Goal: Task Accomplishment & Management: Complete application form

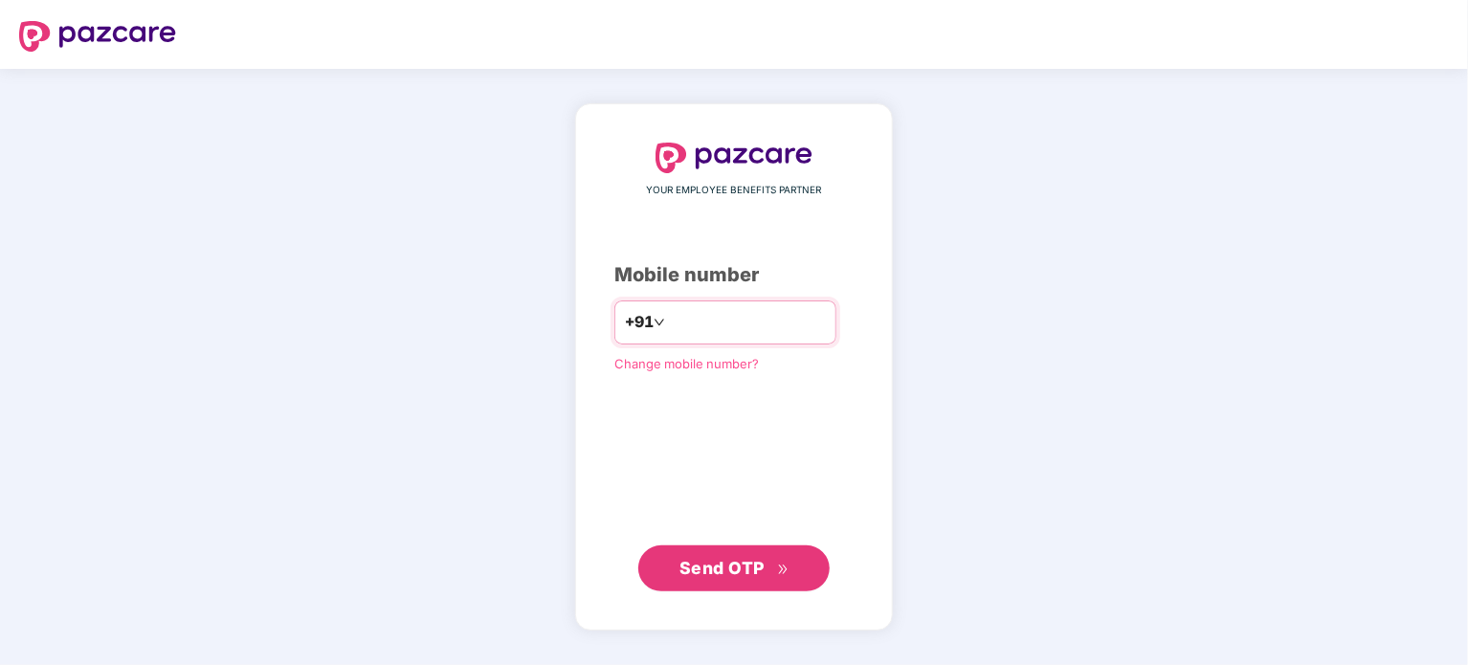
type input "**********"
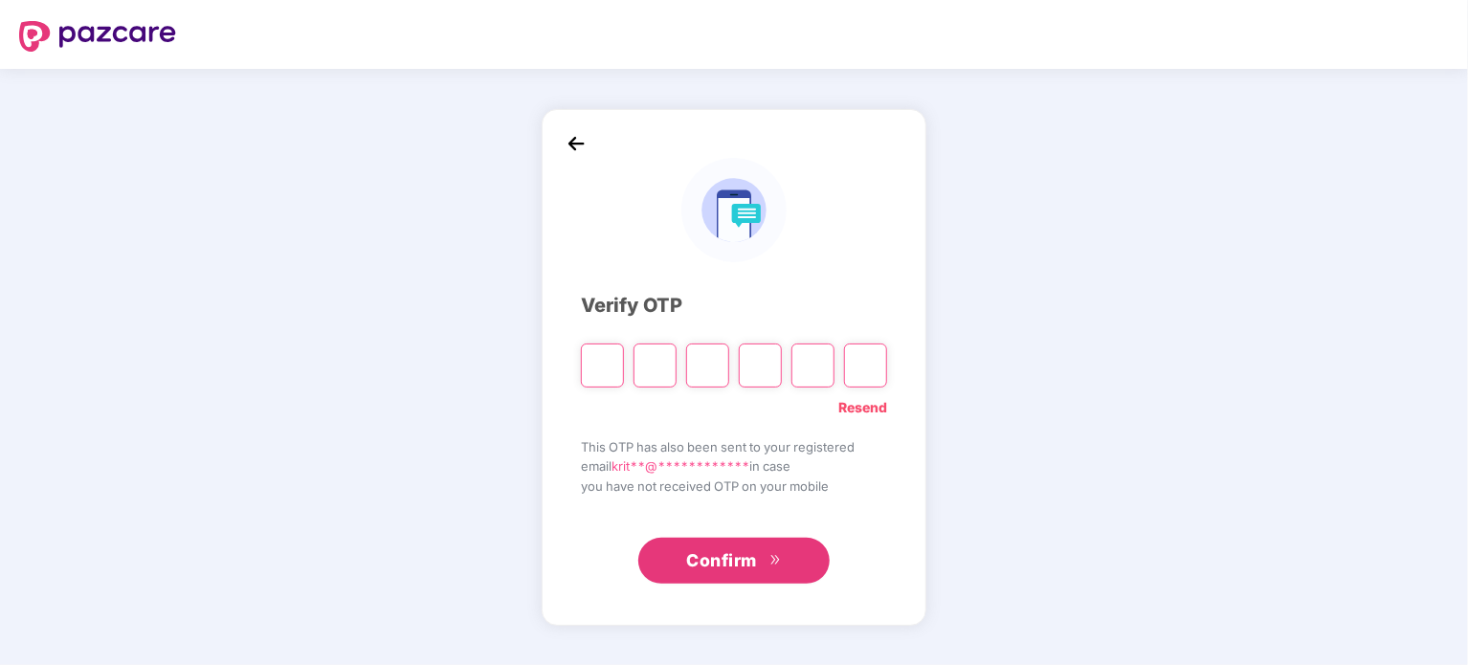
type input "*"
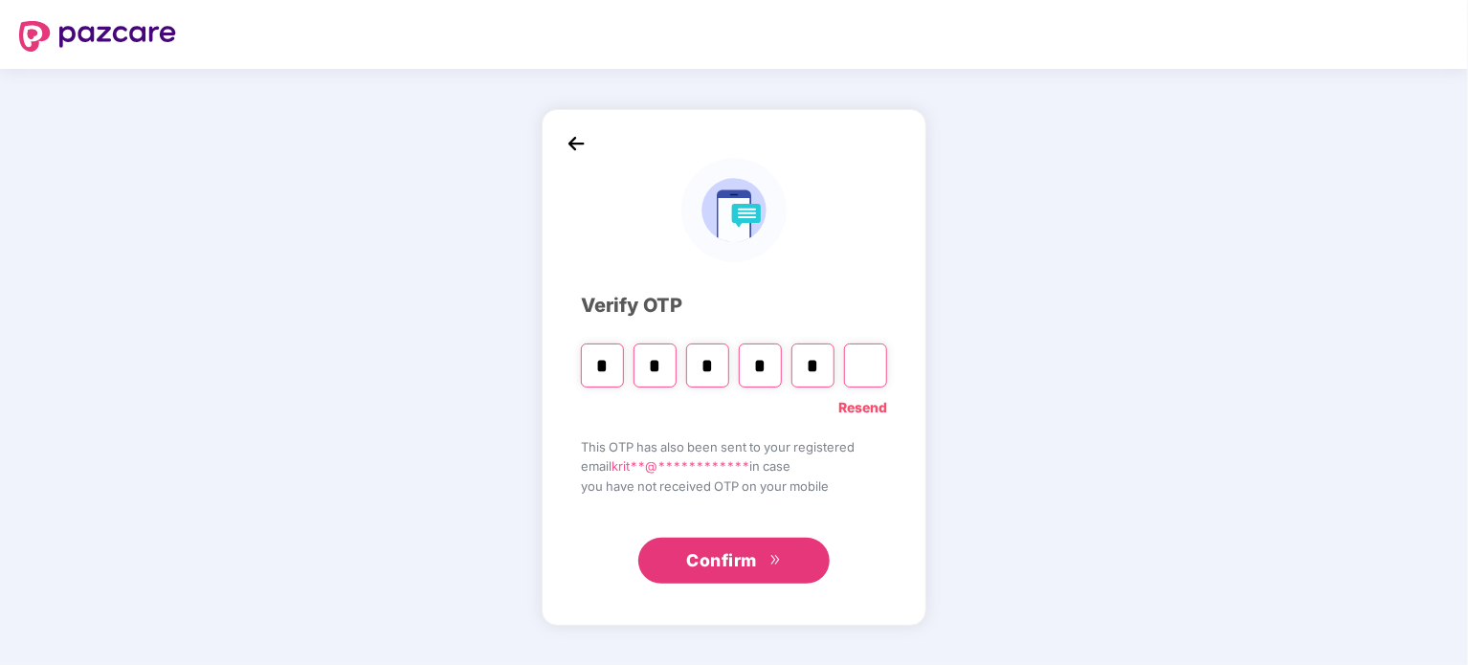
type input "*"
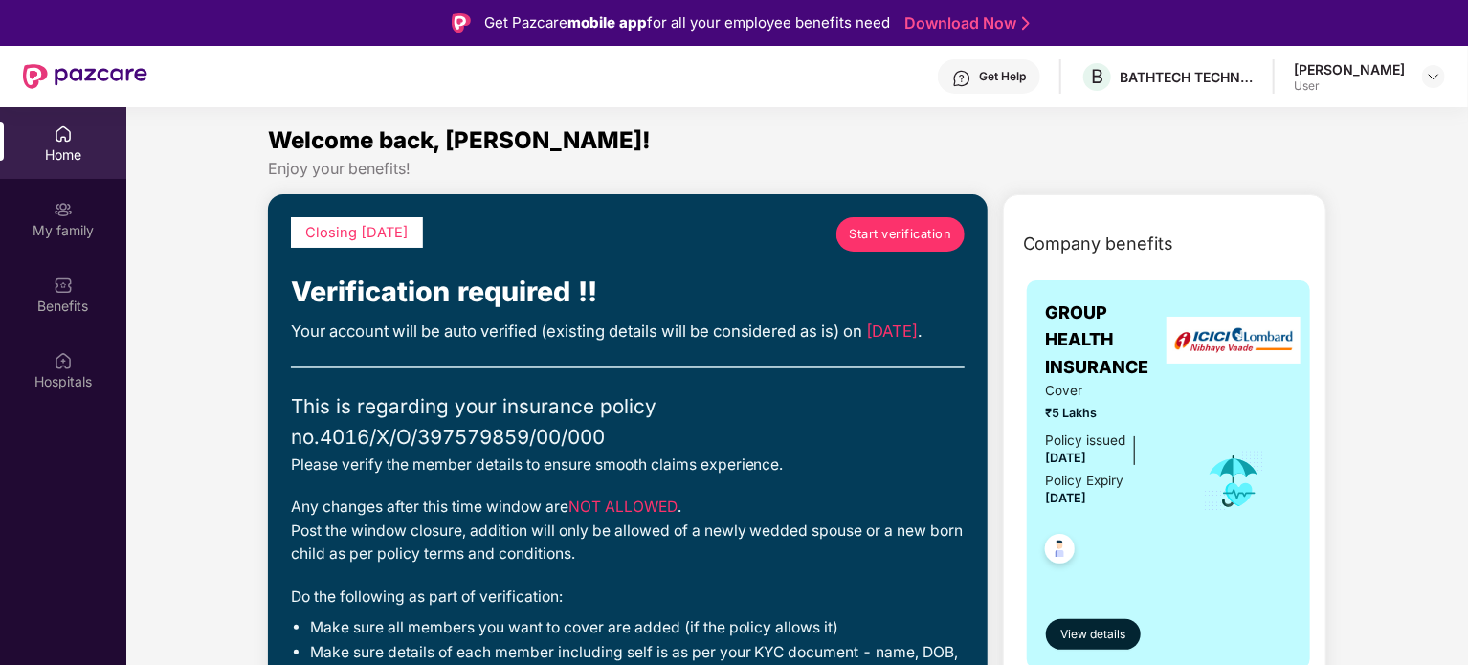
click at [1059, 236] on span "Company benefits" at bounding box center [1098, 244] width 151 height 27
click at [52, 210] on div "My family" at bounding box center [63, 219] width 126 height 72
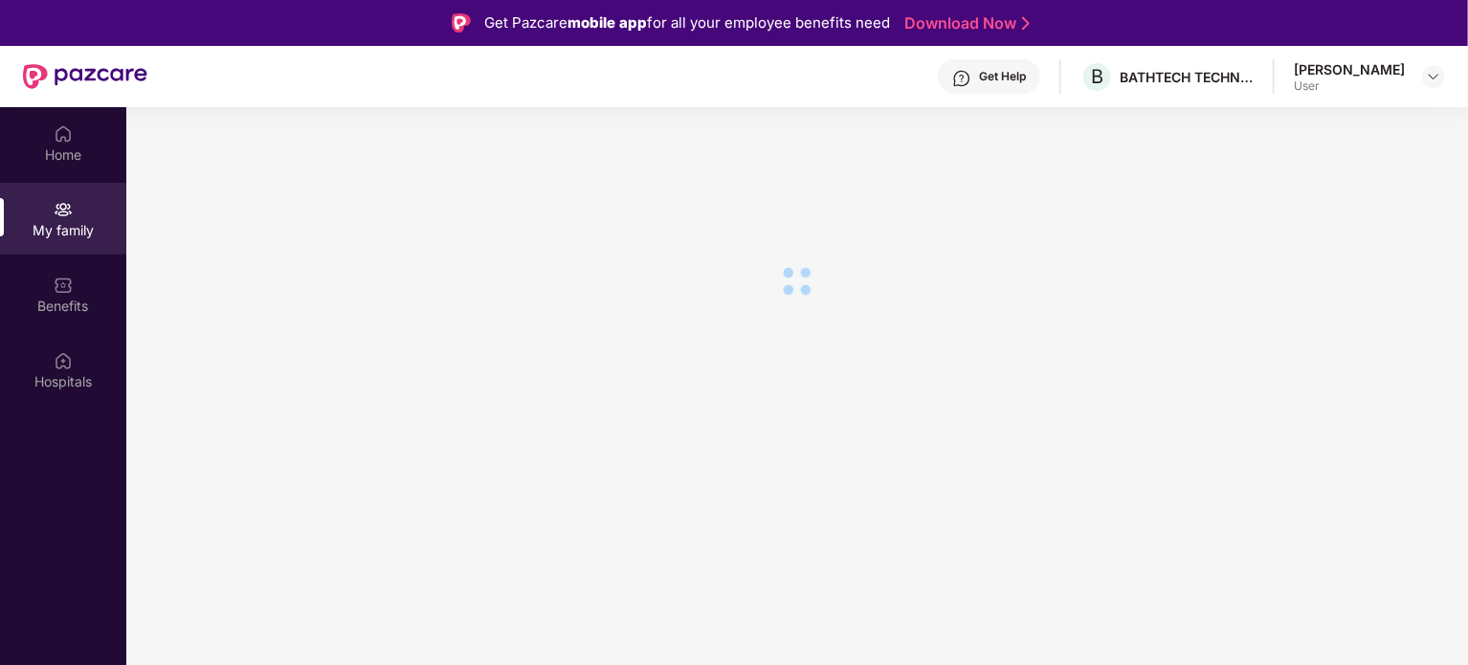
click at [55, 217] on img at bounding box center [63, 209] width 19 height 19
click at [1179, 68] on div "BATHTECH TECHNOLOGIES PRIVATE LIMITED" at bounding box center [1187, 77] width 134 height 18
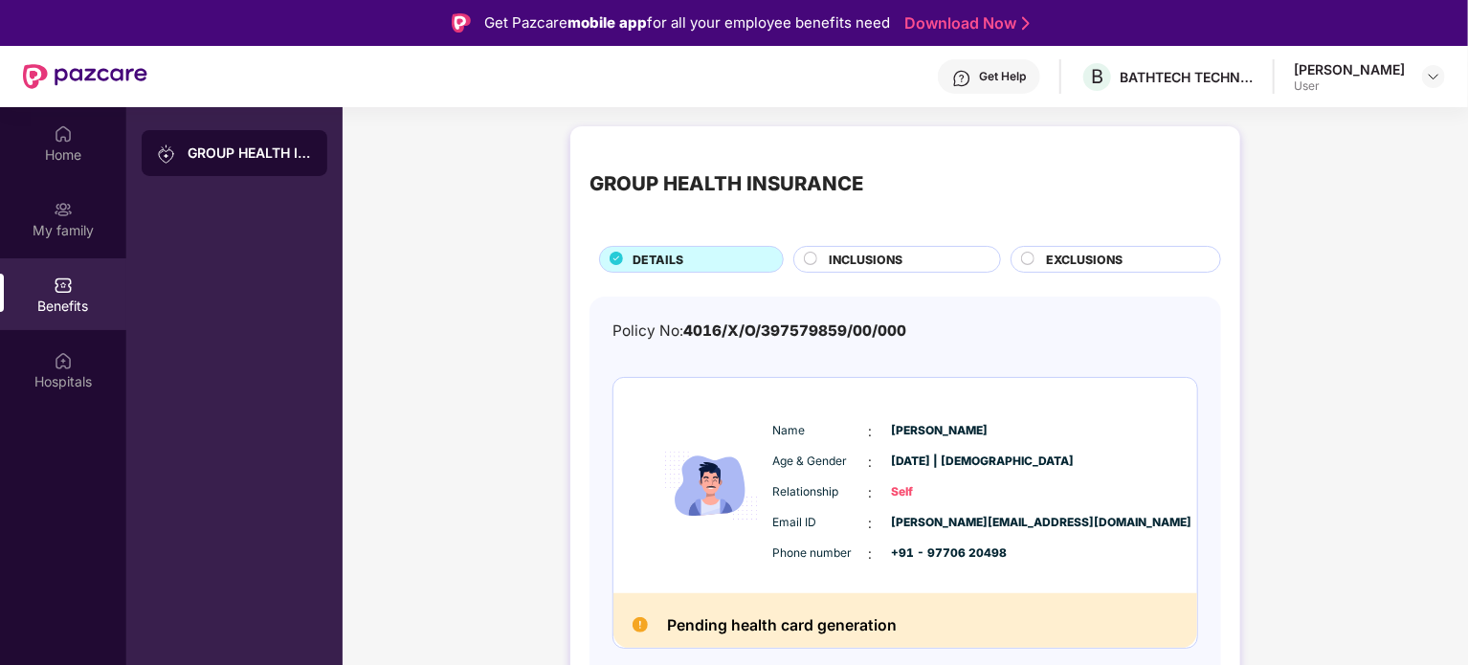
click at [814, 256] on circle at bounding box center [811, 259] width 12 height 12
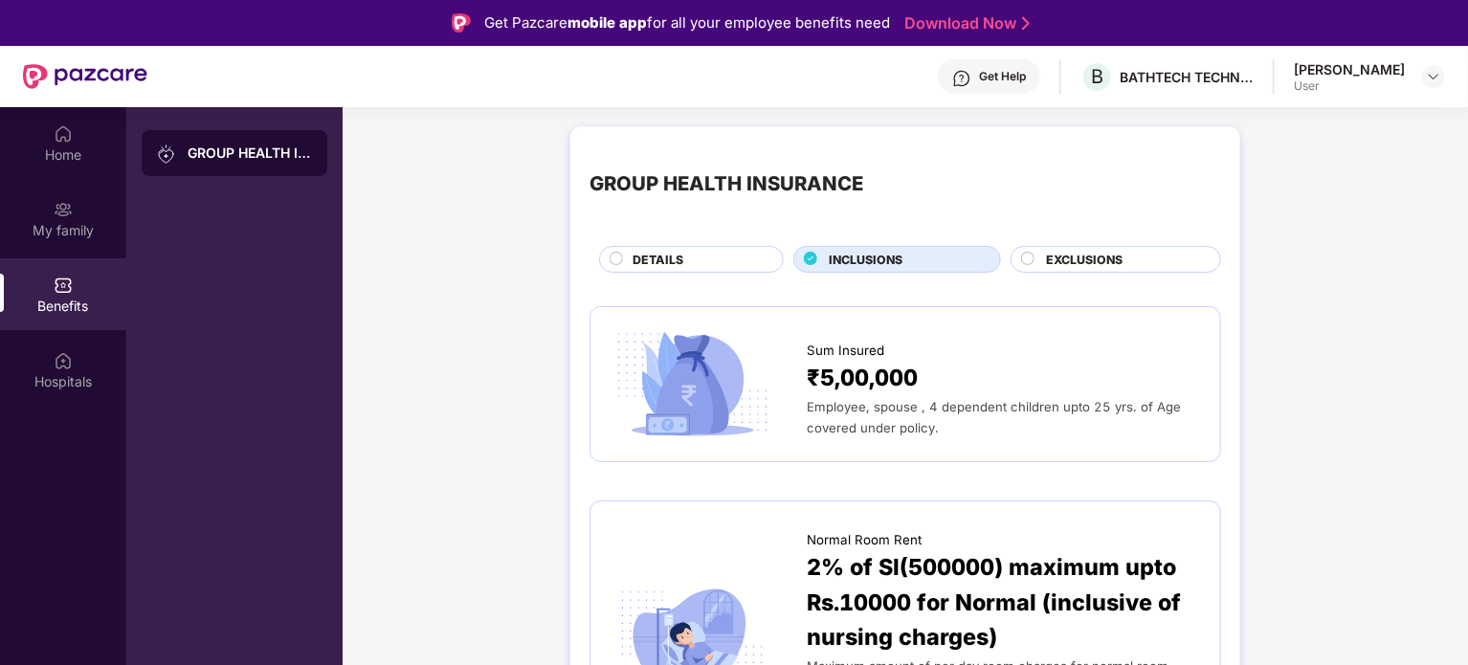
click at [1060, 256] on span "EXCLUSIONS" at bounding box center [1084, 260] width 77 height 18
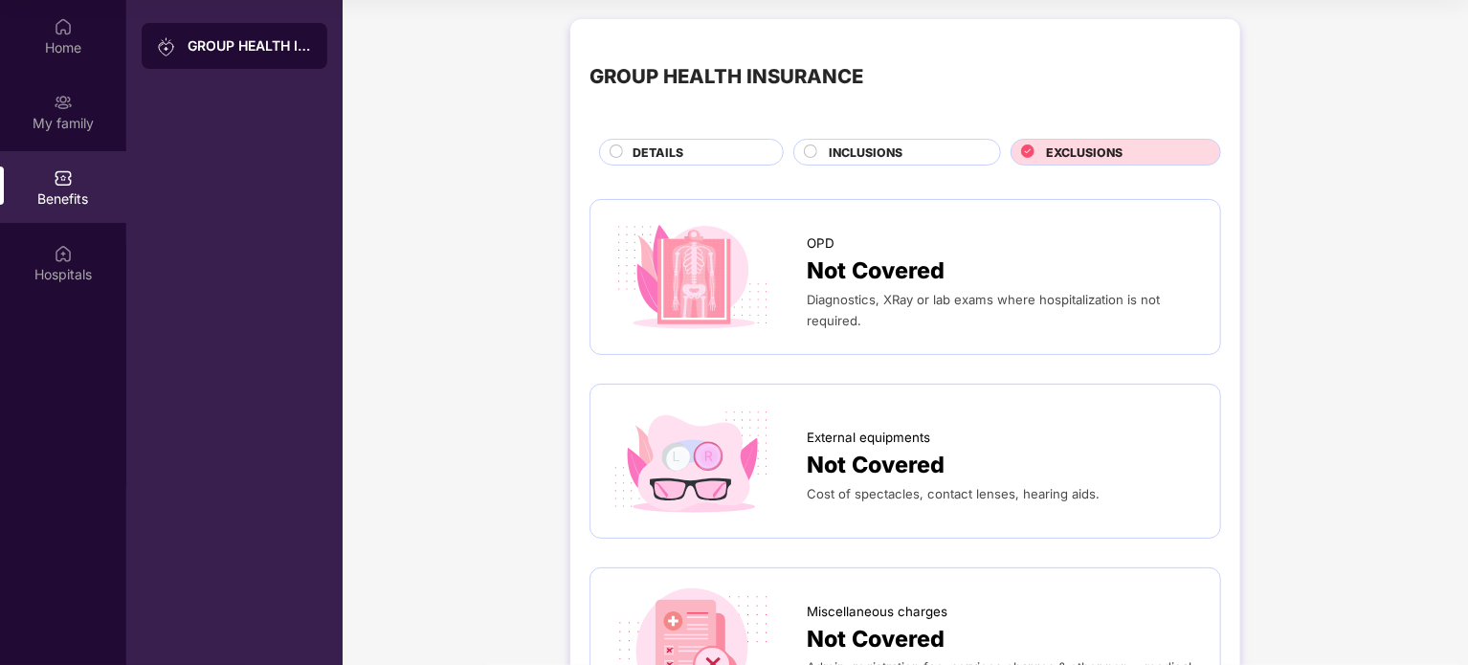
click at [651, 157] on span "DETAILS" at bounding box center [658, 153] width 51 height 18
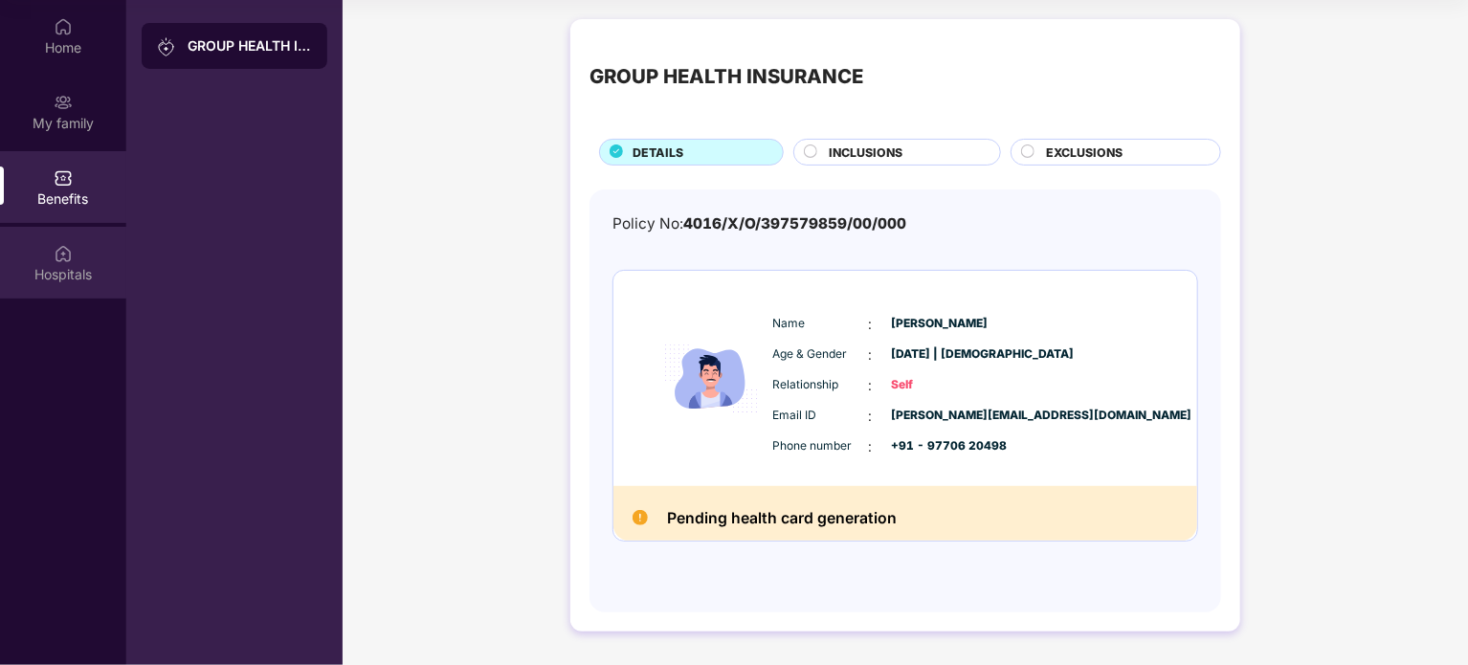
click at [74, 253] on div "Hospitals" at bounding box center [63, 263] width 126 height 72
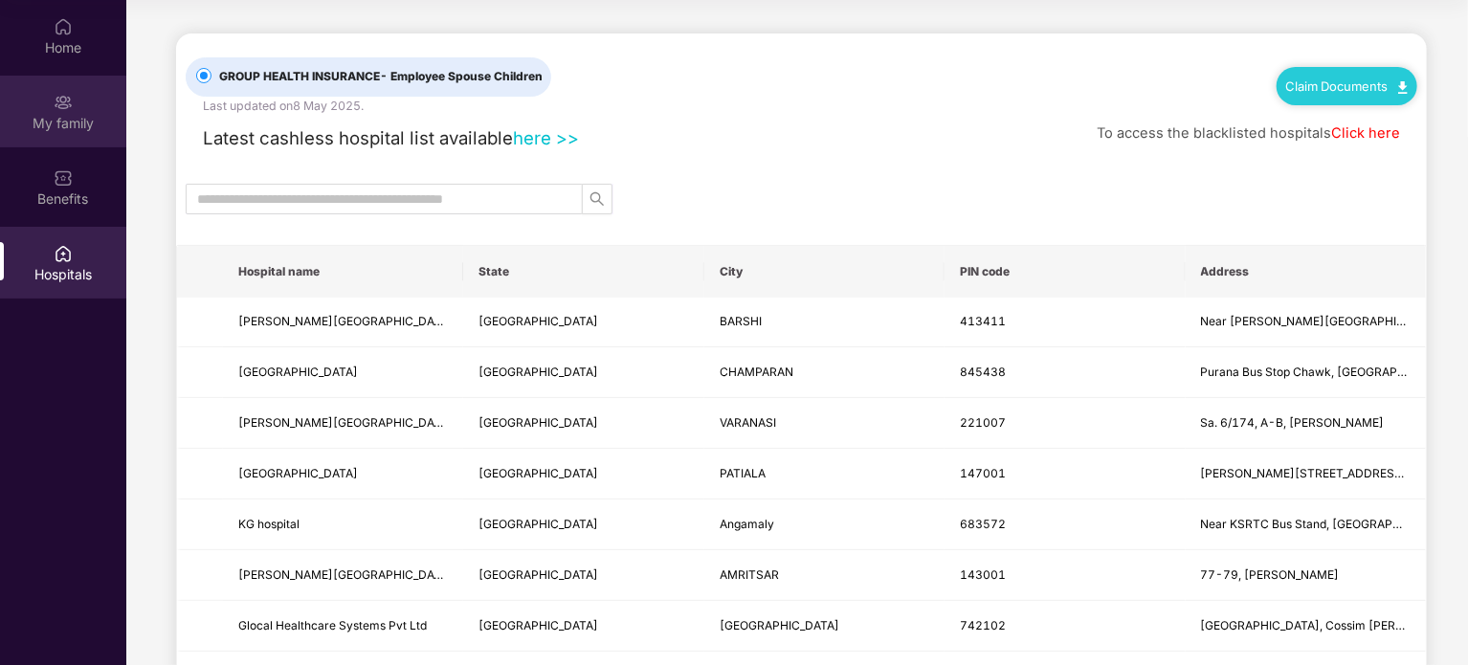
click at [80, 129] on div "My family" at bounding box center [63, 123] width 126 height 19
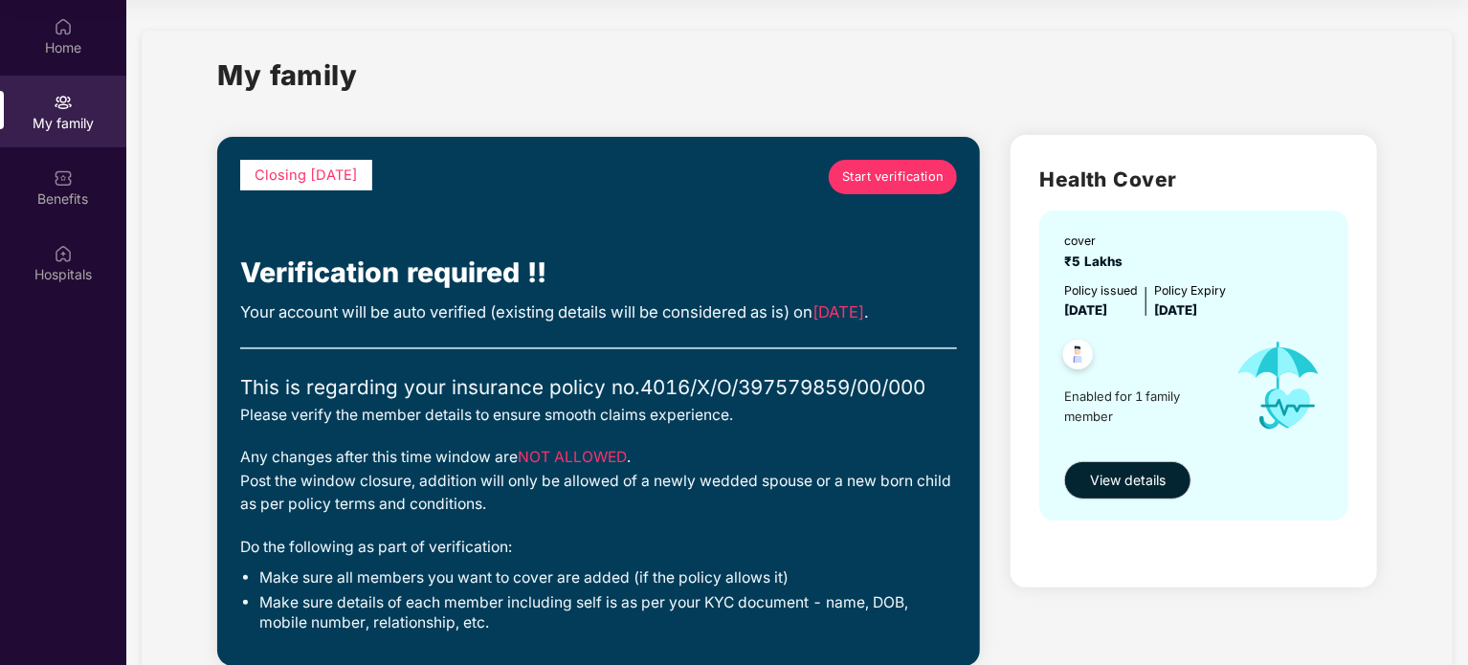
click at [882, 175] on span "Start verification" at bounding box center [893, 176] width 102 height 19
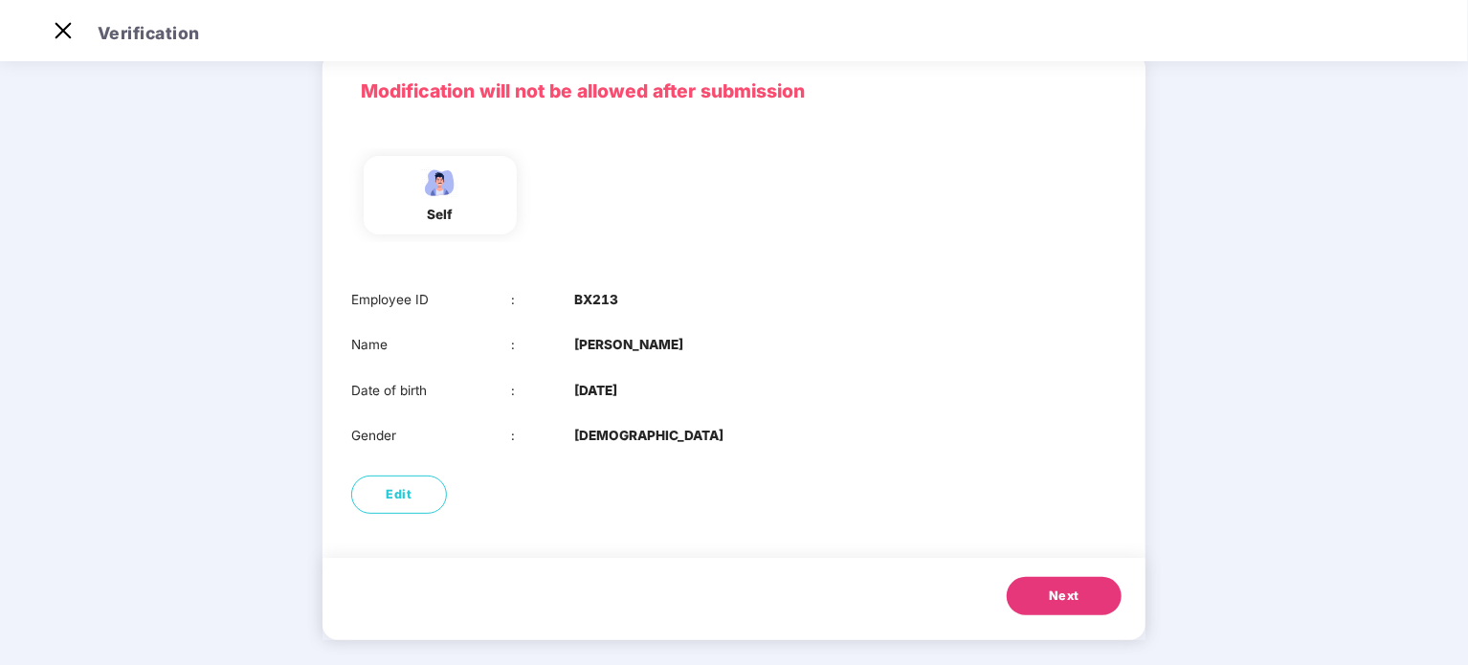
scroll to position [97, 0]
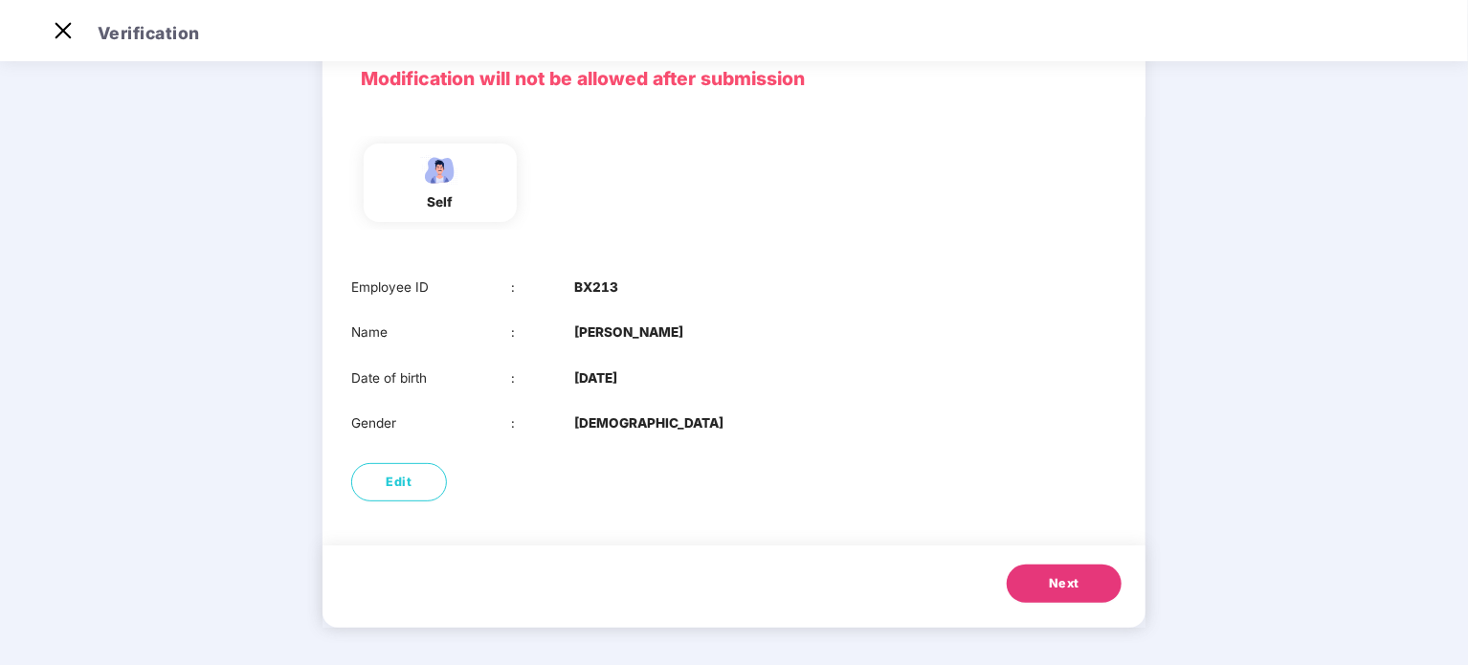
click at [1045, 574] on button "Next" at bounding box center [1064, 584] width 115 height 38
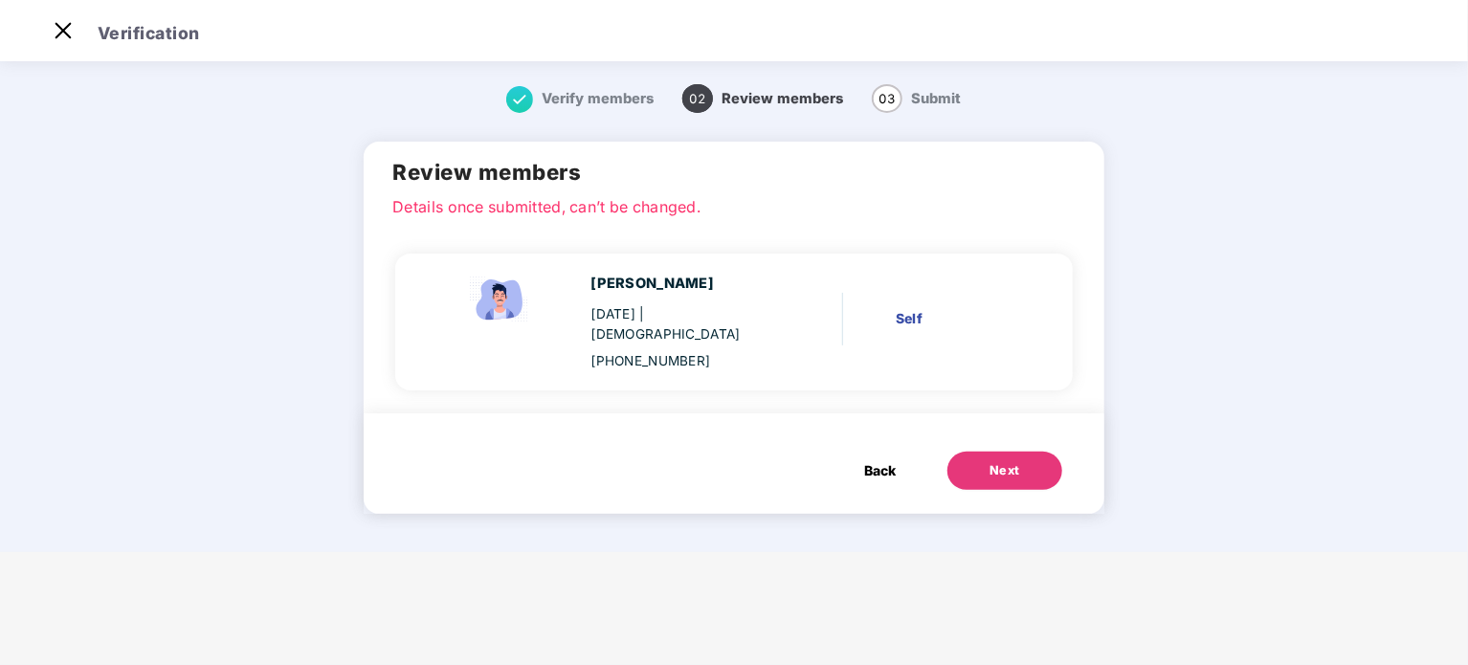
scroll to position [0, 0]
click at [972, 452] on button "Next" at bounding box center [1005, 471] width 115 height 38
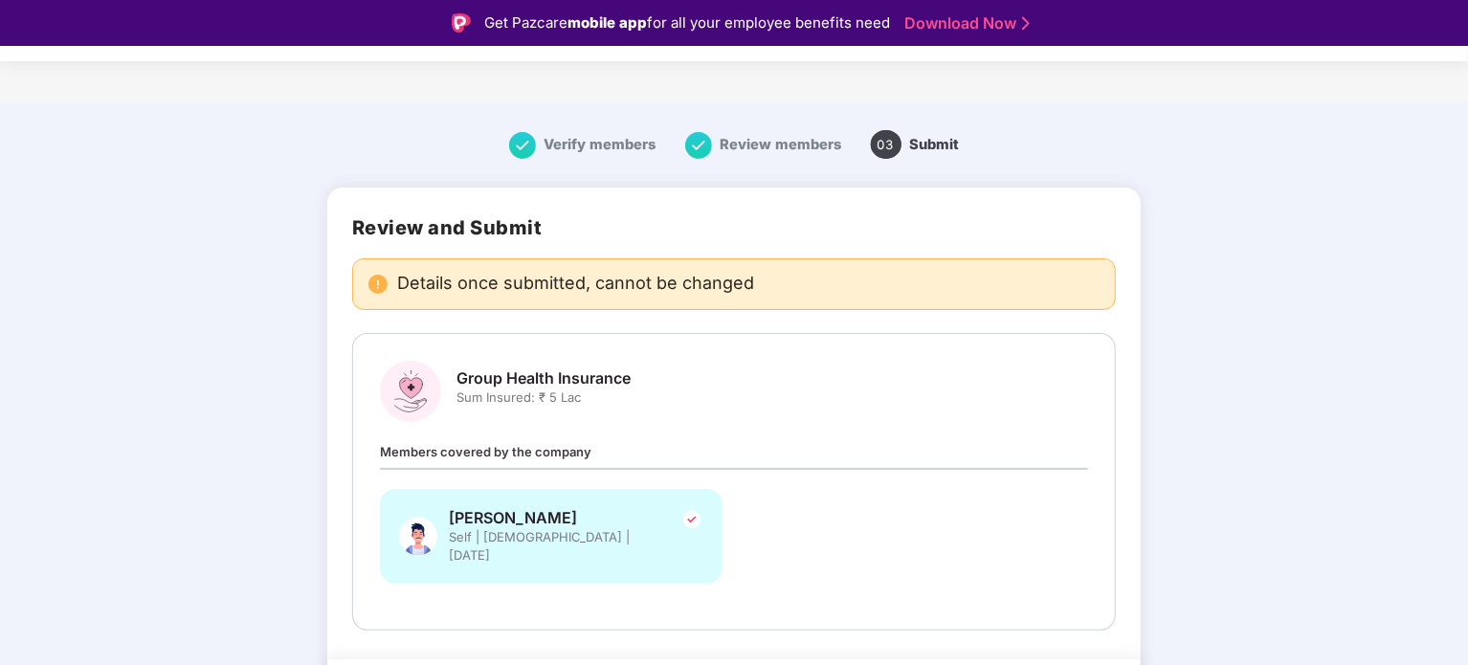
scroll to position [54, 0]
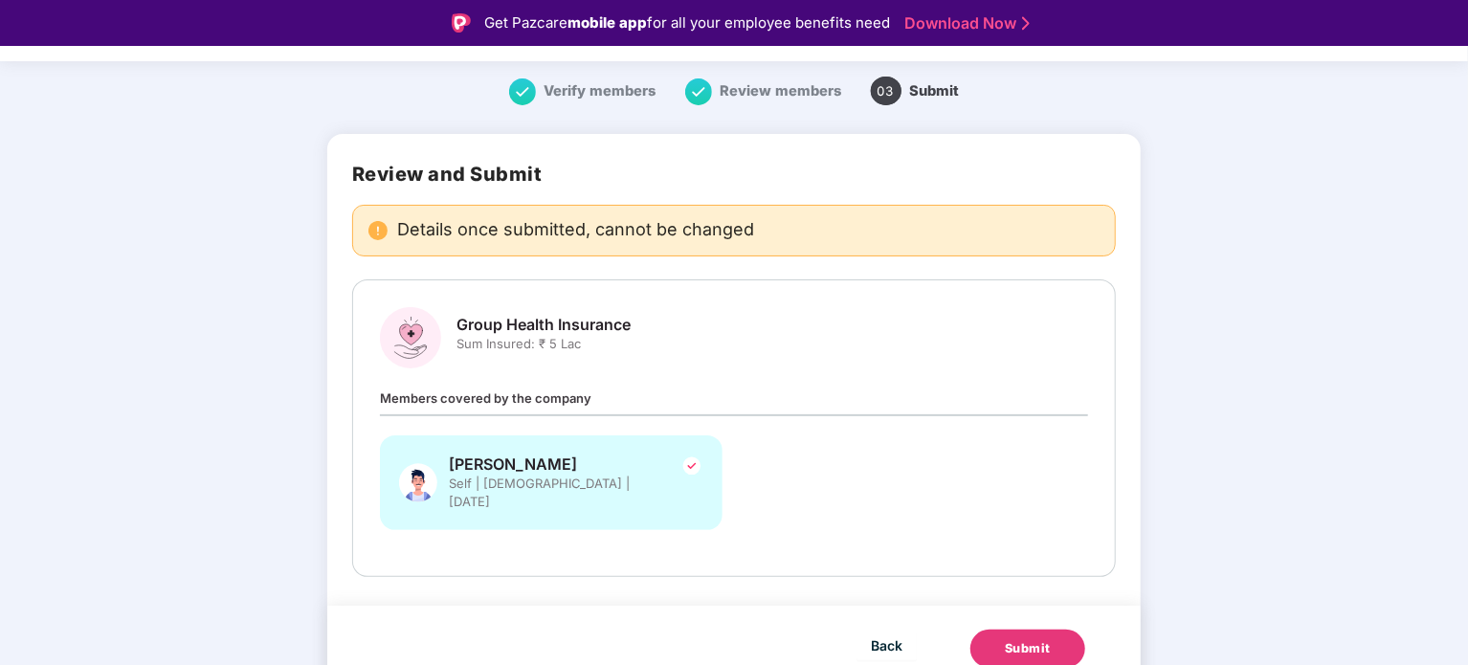
click at [1012, 639] on div "Submit" at bounding box center [1028, 648] width 46 height 19
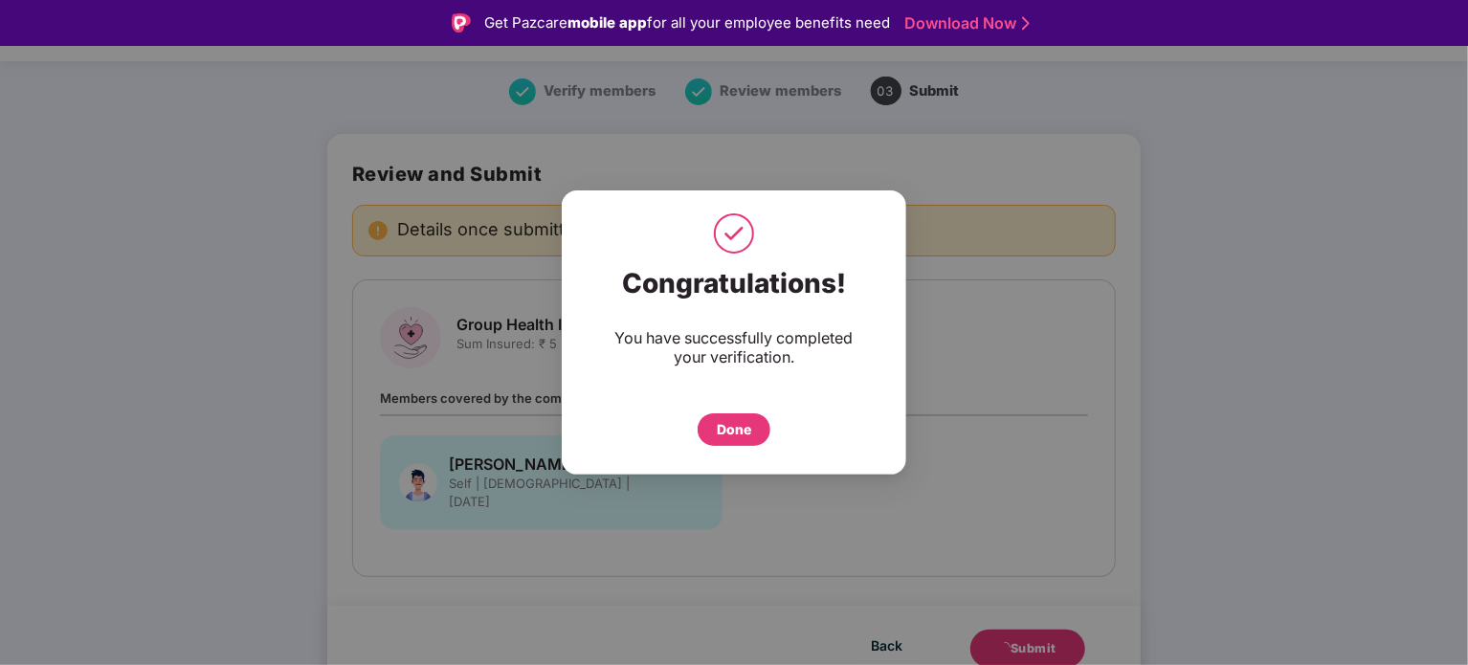
click at [737, 420] on div "Done" at bounding box center [734, 429] width 34 height 21
